Goal: Task Accomplishment & Management: Use online tool/utility

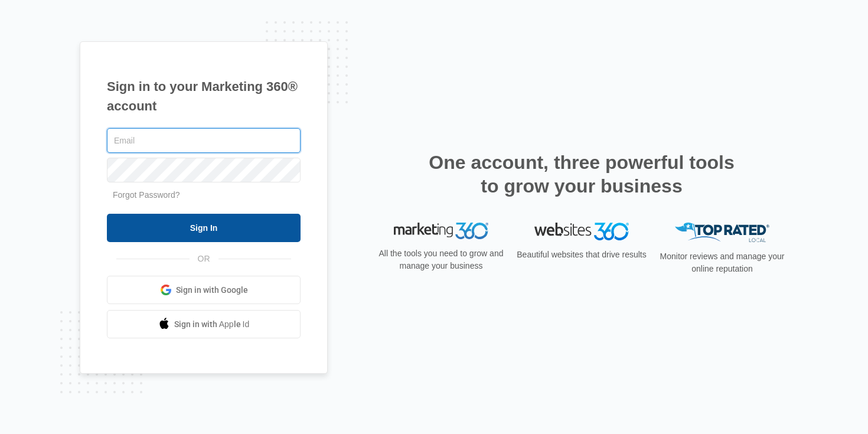
type input "[EMAIL_ADDRESS][DOMAIN_NAME]"
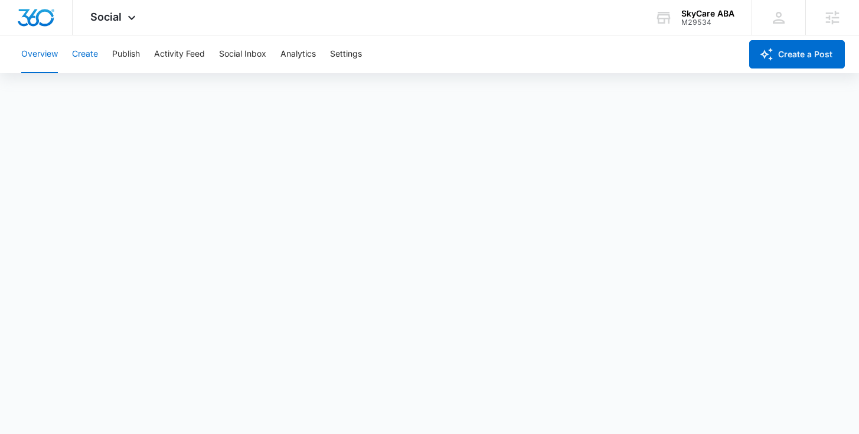
click at [84, 59] on button "Create" at bounding box center [85, 54] width 26 height 38
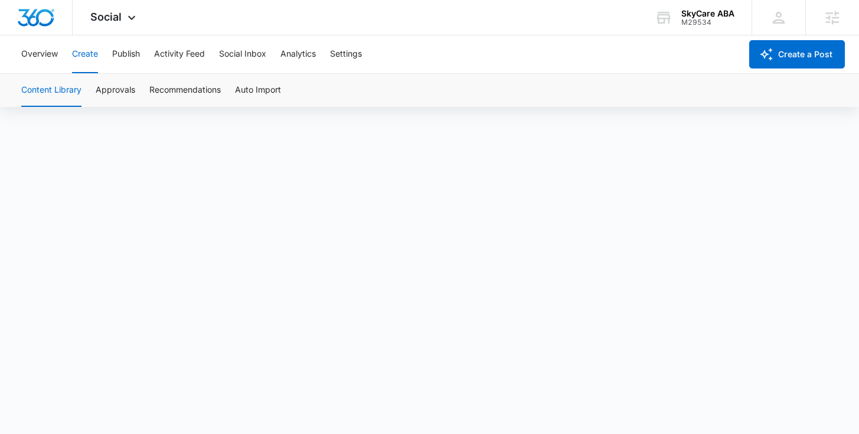
scroll to position [8, 0]
click at [122, 59] on button "Publish" at bounding box center [126, 54] width 28 height 38
click at [84, 54] on button "Create" at bounding box center [85, 54] width 26 height 38
click at [129, 45] on button "Publish" at bounding box center [126, 54] width 28 height 38
click at [84, 56] on button "Create" at bounding box center [85, 54] width 26 height 38
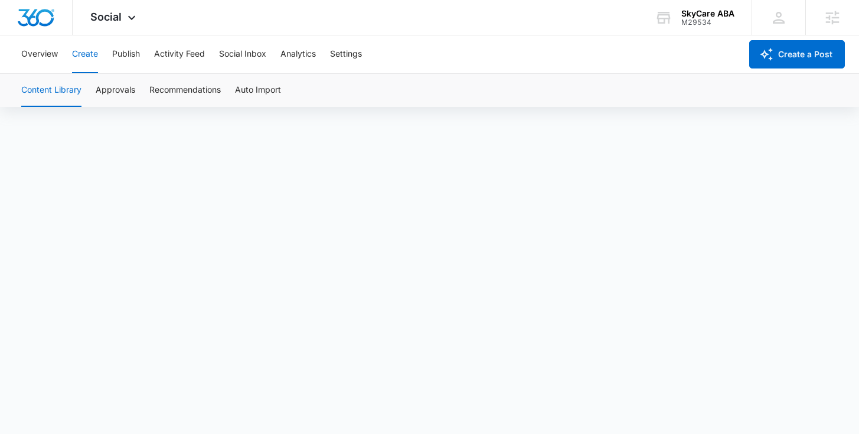
scroll to position [8, 0]
